Goal: Check status: Check status

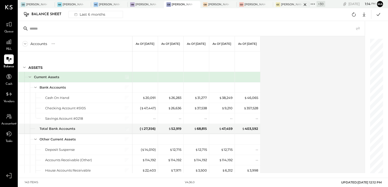
scroll to position [1227, 0]
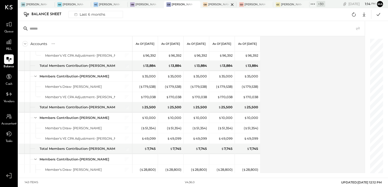
click at [217, 5] on div "[PERSON_NAME] [GEOGRAPHIC_DATA]" at bounding box center [218, 5] width 21 height 4
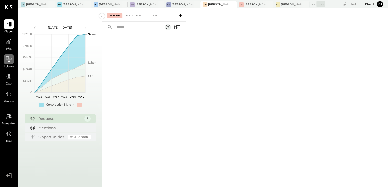
click at [9, 64] on div at bounding box center [9, 59] width 10 height 10
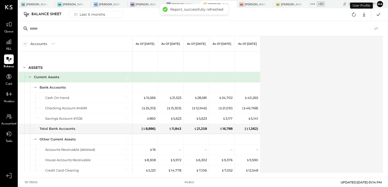
drag, startPoint x: 378, startPoint y: 14, endPoint x: 327, endPoint y: 31, distance: 53.4
click at [377, 14] on icon at bounding box center [378, 14] width 7 height 7
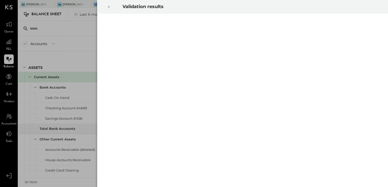
click at [109, 8] on icon at bounding box center [108, 7] width 3 height 6
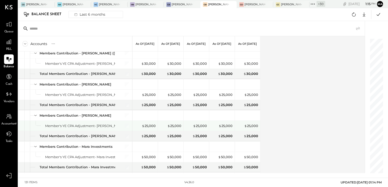
scroll to position [1245, 0]
